Goal: Information Seeking & Learning: Check status

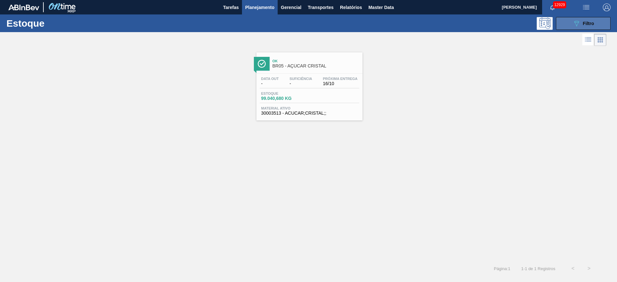
drag, startPoint x: 0, startPoint y: 0, endPoint x: 578, endPoint y: 25, distance: 578.4
click at [578, 25] on icon "089F7B8B-B2A5-4AFE-B5C0-19BA573D28AC" at bounding box center [577, 24] width 8 height 8
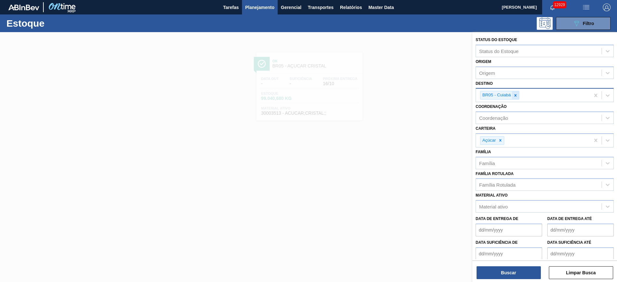
click at [513, 92] on div at bounding box center [515, 95] width 7 height 8
type input "3"
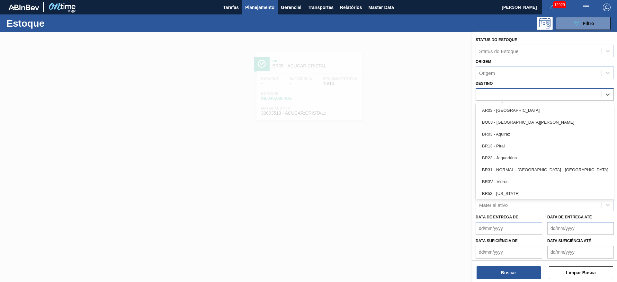
type input "8"
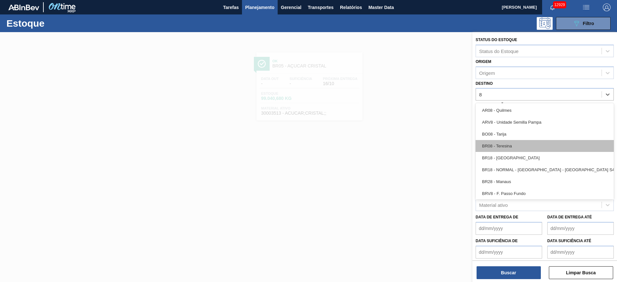
click at [509, 143] on div "BR08 - Teresina" at bounding box center [545, 146] width 138 height 12
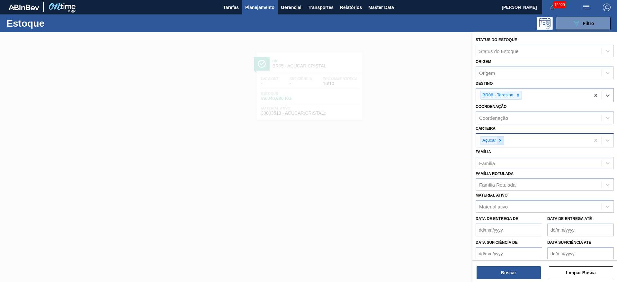
click at [500, 141] on icon at bounding box center [500, 140] width 5 height 5
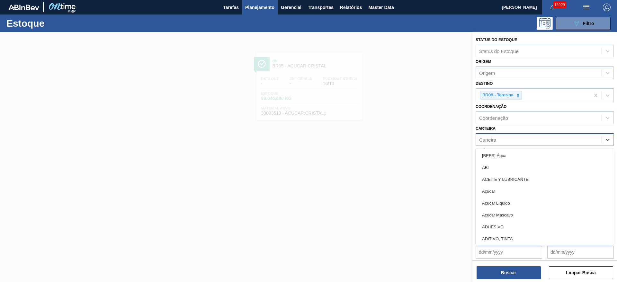
click at [500, 141] on div "Carteira" at bounding box center [539, 139] width 126 height 9
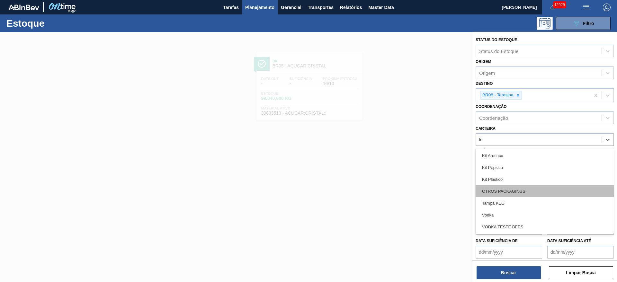
type input "kit"
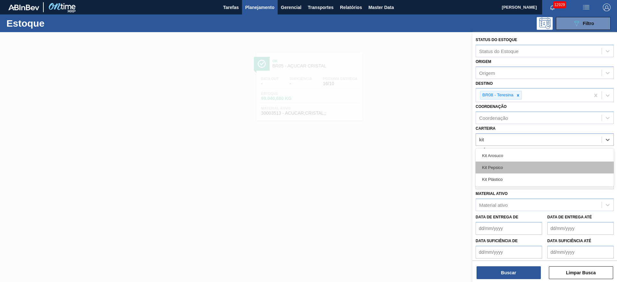
click at [511, 165] on div "Kit Pepsico" at bounding box center [545, 168] width 138 height 12
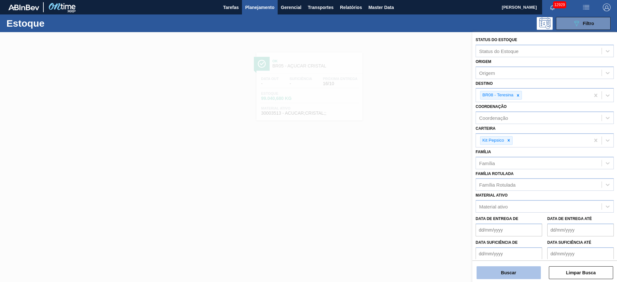
click at [513, 275] on button "Buscar" at bounding box center [509, 273] width 64 height 13
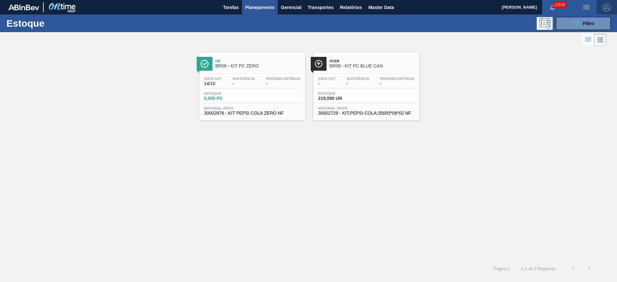
click at [602, 7] on span "button" at bounding box center [606, 8] width 15 height 8
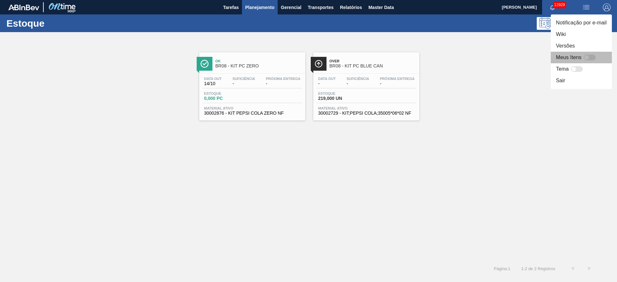
click at [588, 58] on div at bounding box center [586, 57] width 5 height 5
checkbox input "false"
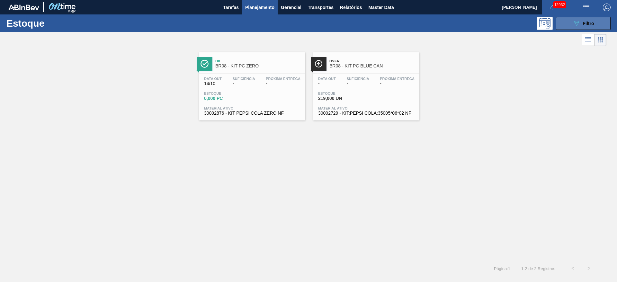
click at [569, 23] on button "089F7B8B-B2A5-4AFE-B5C0-19BA573D28AC Filtro" at bounding box center [583, 23] width 55 height 13
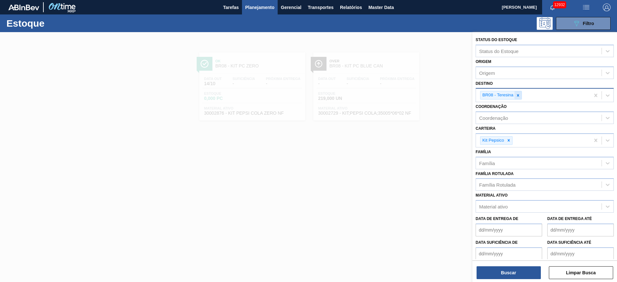
click at [521, 94] on div at bounding box center [518, 95] width 7 height 8
type input "3"
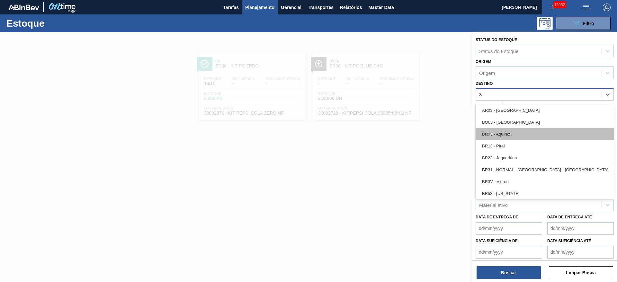
click at [515, 130] on div "BR03 - Aquiraz" at bounding box center [545, 134] width 138 height 12
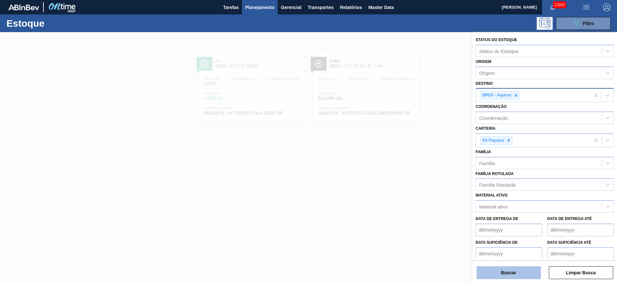
click at [510, 270] on button "Buscar" at bounding box center [509, 273] width 64 height 13
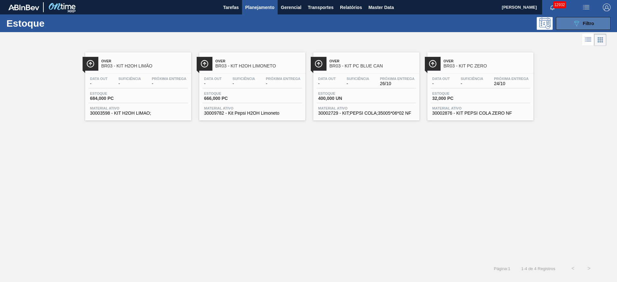
click at [577, 26] on icon "089F7B8B-B2A5-4AFE-B5C0-19BA573D28AC" at bounding box center [577, 24] width 8 height 8
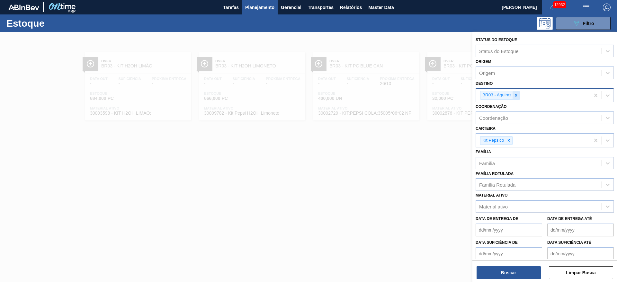
click at [519, 96] on div at bounding box center [516, 95] width 7 height 8
type input "23"
click at [506, 274] on button "Buscar" at bounding box center [509, 273] width 64 height 13
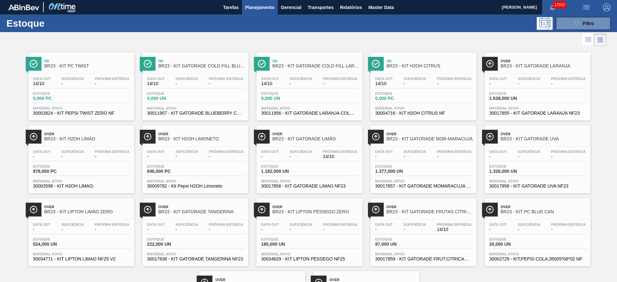
scroll to position [2, 0]
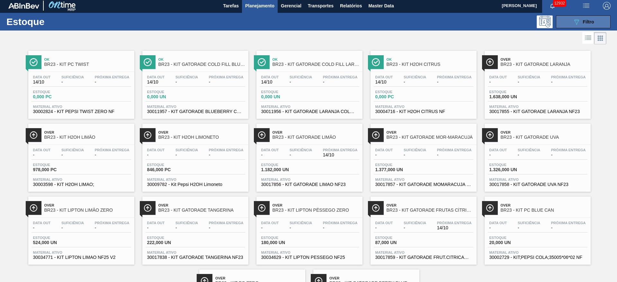
click at [577, 18] on icon "089F7B8B-B2A5-4AFE-B5C0-19BA573D28AC" at bounding box center [577, 22] width 8 height 8
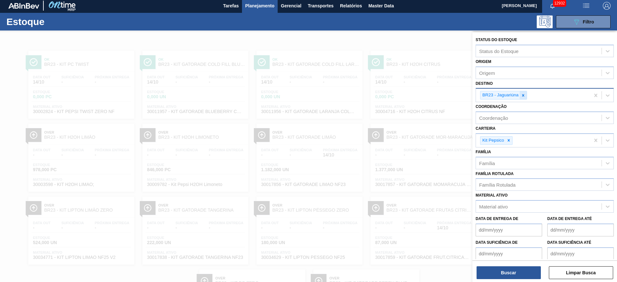
click at [522, 99] on div at bounding box center [523, 95] width 7 height 8
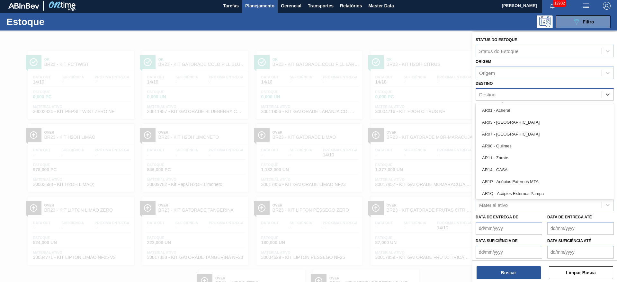
click at [522, 99] on div "Destino" at bounding box center [539, 94] width 126 height 9
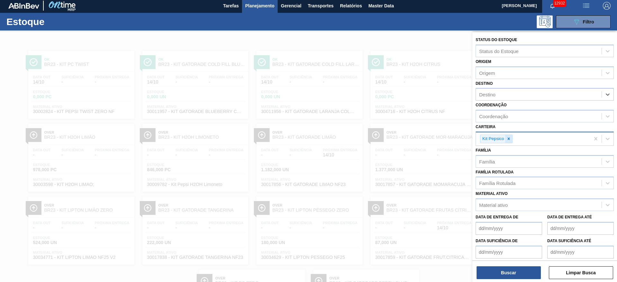
click at [510, 137] on icon at bounding box center [509, 139] width 5 height 5
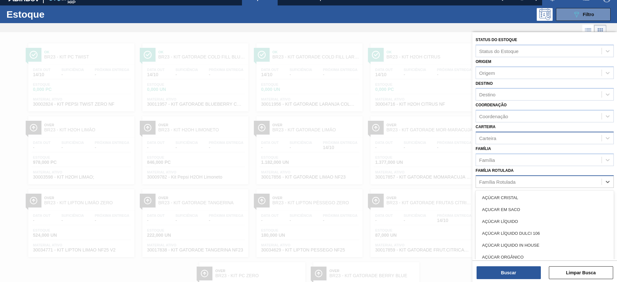
click at [506, 184] on div "Família Rotulada" at bounding box center [497, 181] width 36 height 5
type Rotulada "pc b"
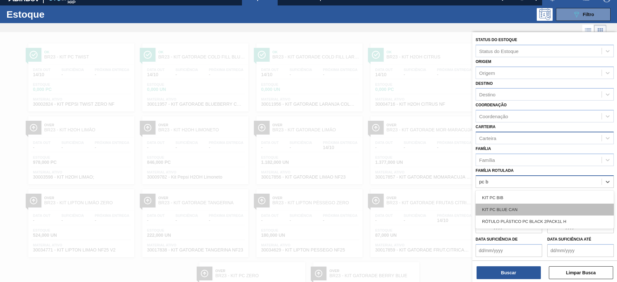
click at [507, 209] on div "KIT PC BLUE CAN" at bounding box center [545, 210] width 138 height 12
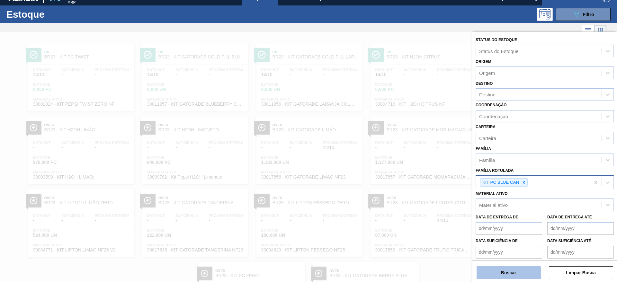
click at [512, 274] on button "Buscar" at bounding box center [509, 273] width 64 height 13
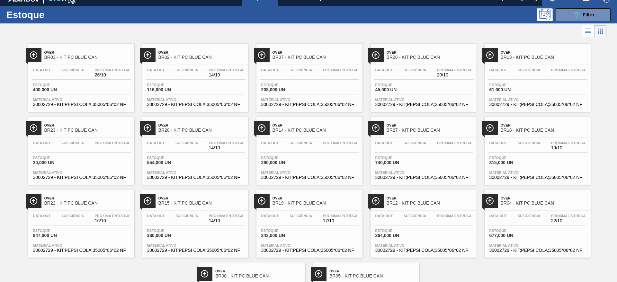
scroll to position [0, 0]
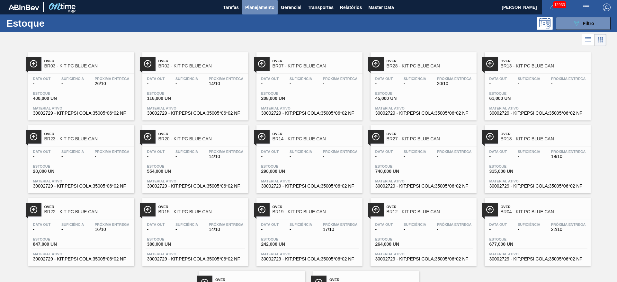
click at [248, 9] on span "Planejamento" at bounding box center [259, 8] width 29 height 8
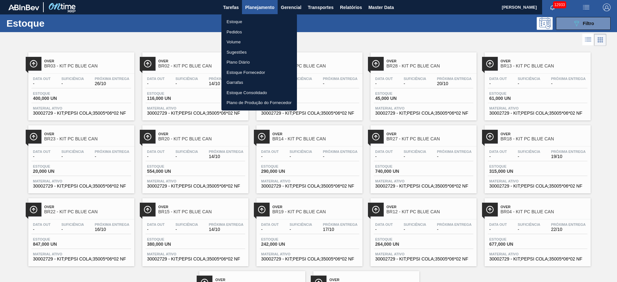
click at [365, 37] on div at bounding box center [308, 141] width 617 height 282
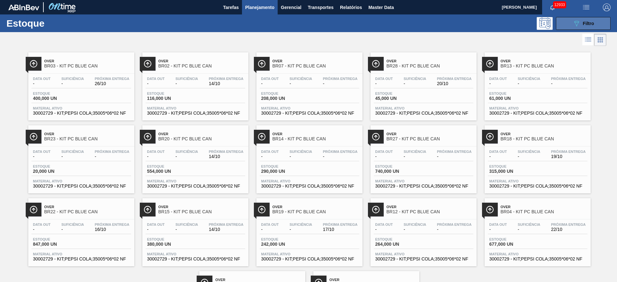
click at [575, 23] on icon at bounding box center [577, 23] width 5 height 5
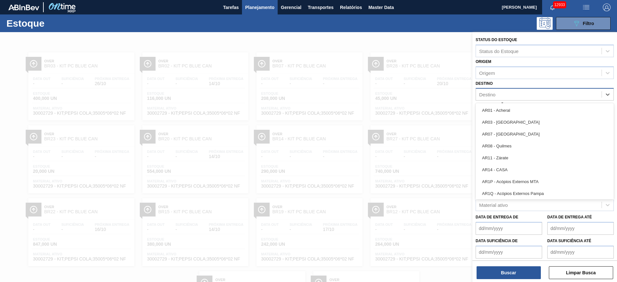
click at [526, 95] on div "Destino" at bounding box center [539, 94] width 126 height 9
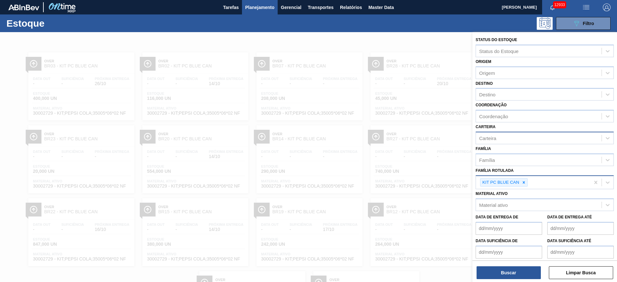
click at [511, 85] on div "Destino Destino" at bounding box center [545, 90] width 138 height 22
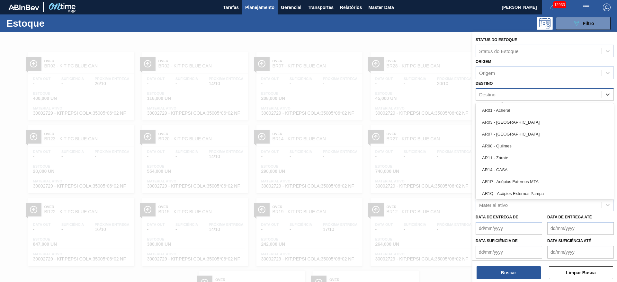
click at [505, 89] on div "Destino" at bounding box center [545, 94] width 138 height 13
type input "19"
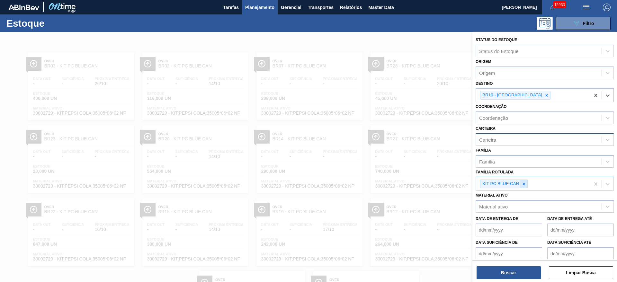
click at [526, 183] on icon at bounding box center [524, 184] width 5 height 5
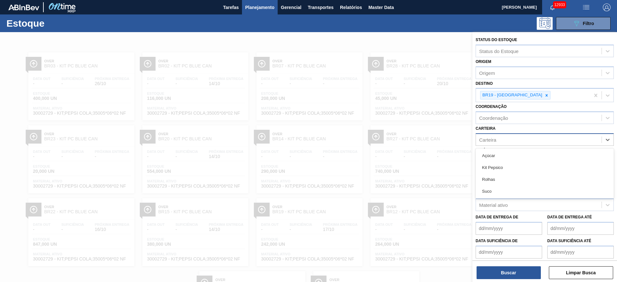
click at [497, 141] on div "Carteira" at bounding box center [539, 139] width 126 height 9
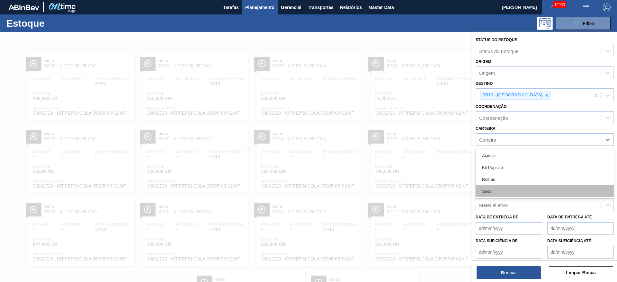
click at [498, 191] on div "Suco" at bounding box center [545, 192] width 138 height 12
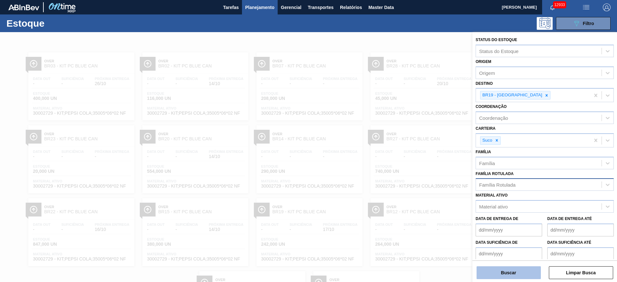
click at [507, 274] on button "Buscar" at bounding box center [509, 273] width 64 height 13
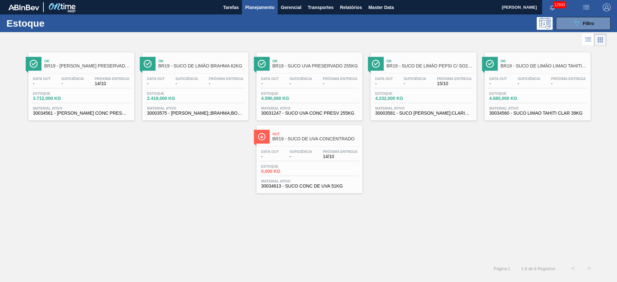
click at [107, 75] on div "Data out - Suficiência - Próxima Entrega 14/10 Estoque 3.712,000 KG Material at…" at bounding box center [81, 96] width 106 height 44
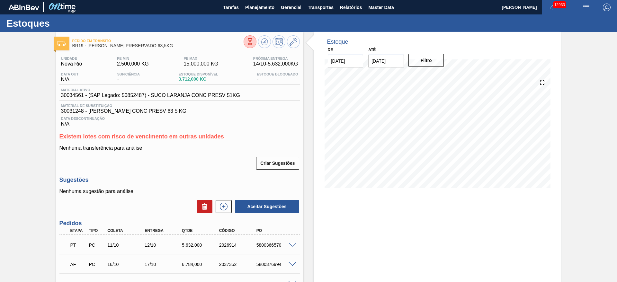
click at [129, 93] on span "30034561 - (SAP Legado: 50852487) - SUCO LARANJA CONC PRESV 51KG" at bounding box center [150, 96] width 179 height 6
copy span "30034561 - (SAP Legado: 50852487) - SUCO LARANJA CONC PRESV 51KG"
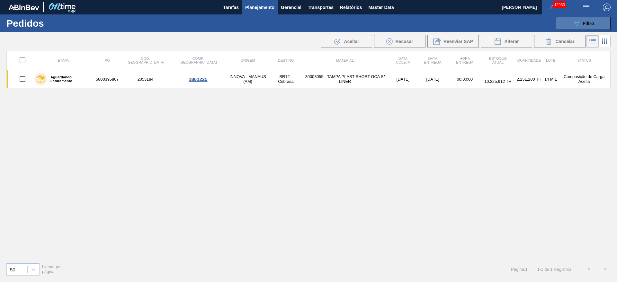
click at [582, 25] on div "089F7B8B-B2A5-4AFE-B5C0-19BA573D28AC Filtro" at bounding box center [584, 24] width 22 height 8
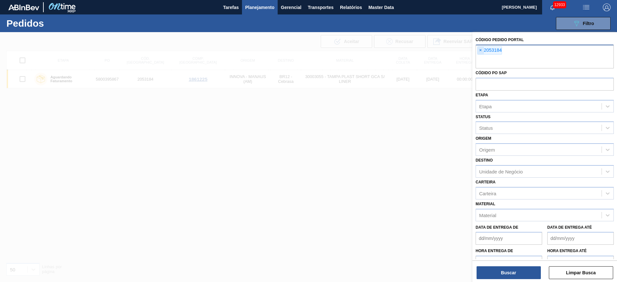
click at [478, 49] on span "×" at bounding box center [481, 51] width 6 height 8
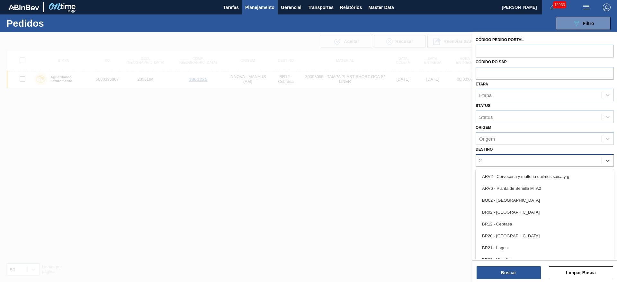
type input "23"
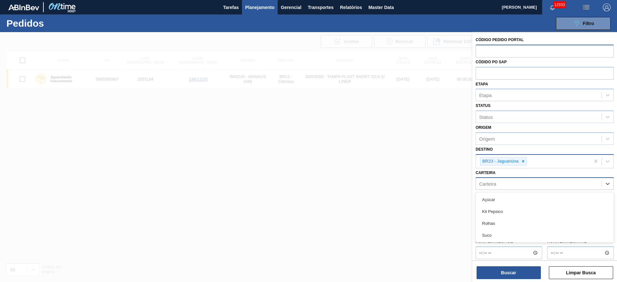
click at [499, 182] on div "Carteira" at bounding box center [539, 183] width 126 height 9
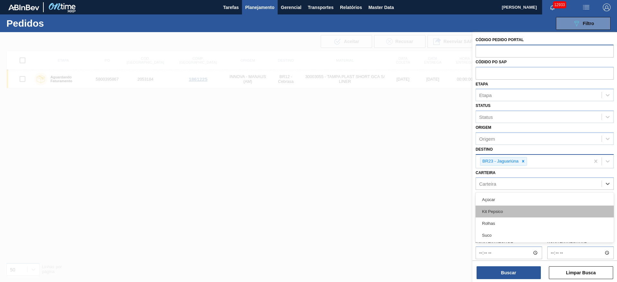
click at [501, 207] on div "Kit Pepsico" at bounding box center [545, 212] width 138 height 12
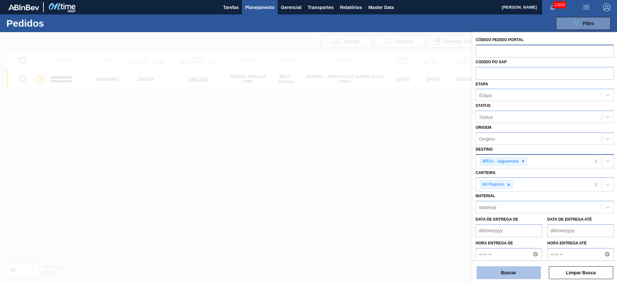
click at [501, 269] on button "Buscar" at bounding box center [509, 273] width 64 height 13
